Goal: Information Seeking & Learning: Find specific page/section

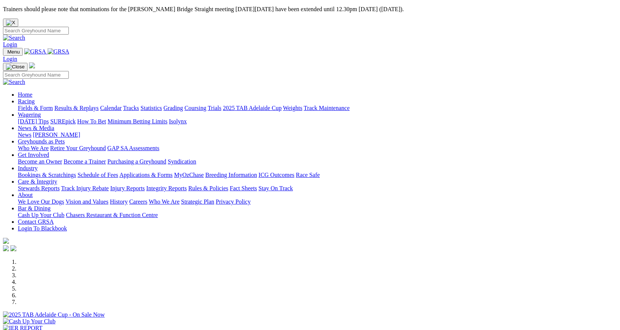
scroll to position [223, 0]
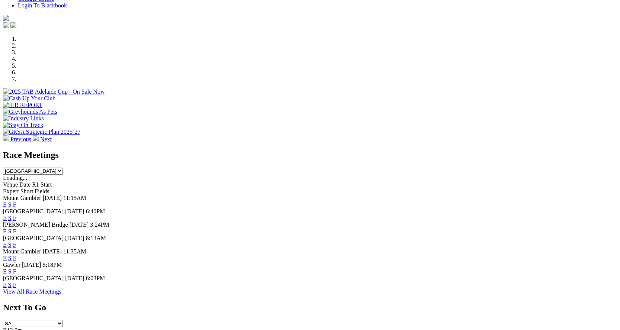
click at [16, 242] on link "F" at bounding box center [14, 245] width 3 height 6
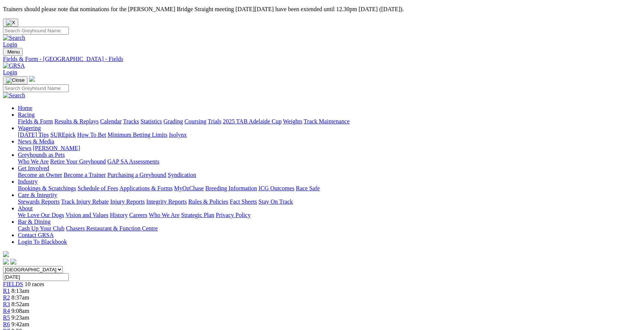
click at [52, 118] on link "Fields & Form" at bounding box center [35, 121] width 35 height 6
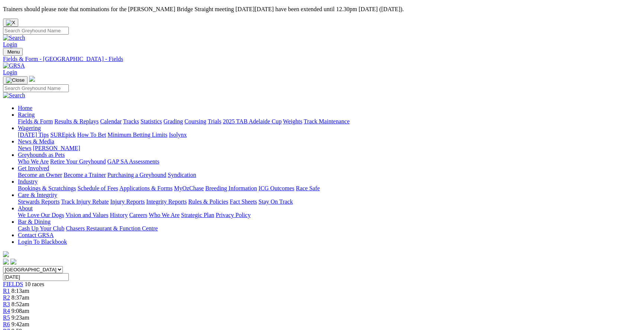
click at [30, 118] on link "Fields & Form" at bounding box center [35, 121] width 35 height 6
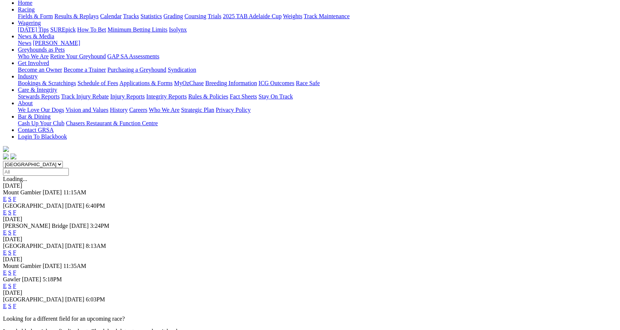
scroll to position [112, 0]
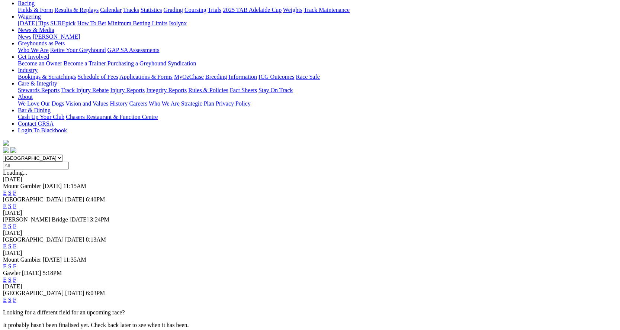
click at [16, 277] on link "F" at bounding box center [14, 280] width 3 height 6
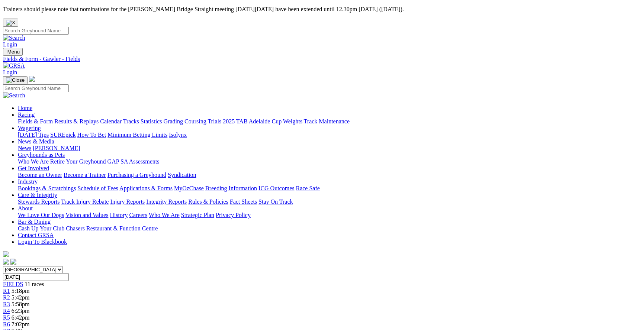
click at [43, 118] on link "Fields & Form" at bounding box center [35, 121] width 35 height 6
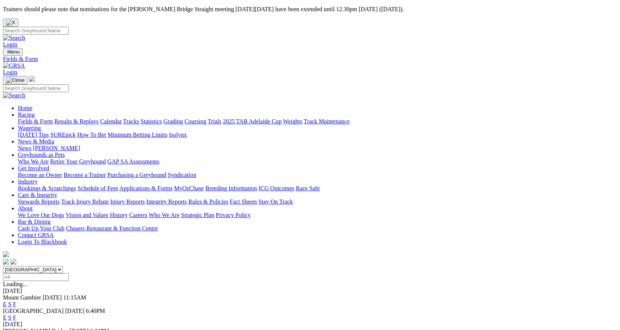
scroll to position [149, 0]
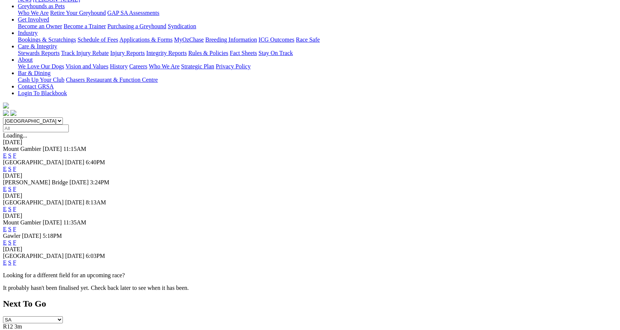
click at [16, 260] on link "F" at bounding box center [14, 263] width 3 height 6
